Goal: Go to known website: Access a specific website the user already knows

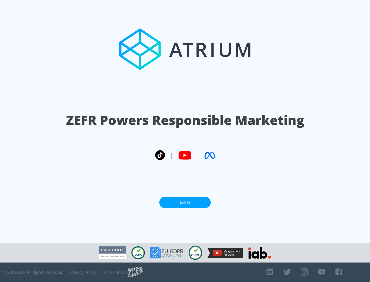
click at [185, 203] on link "Log In" at bounding box center [184, 203] width 51 height 12
